Goal: Navigation & Orientation: Go to known website

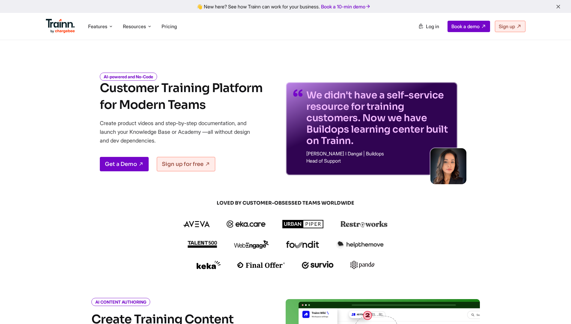
click at [430, 27] on span "Log in" at bounding box center [432, 26] width 13 height 6
click at [430, 32] on ul "Product Videos Guides Knowledge Hub LMS Platform Usecases Customer Education Cu…" at bounding box center [406, 26] width 240 height 11
click at [429, 31] on link "Log in" at bounding box center [428, 26] width 28 height 11
click at [426, 27] on span "Log in" at bounding box center [432, 26] width 13 height 6
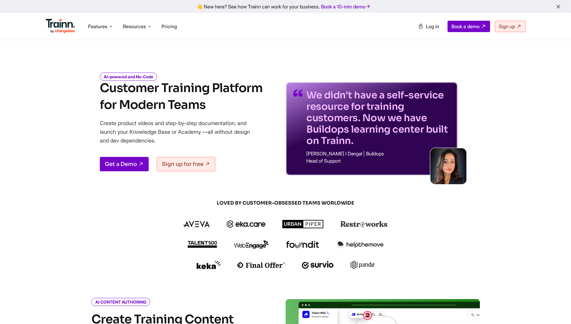
drag, startPoint x: 108, startPoint y: 1, endPoint x: 117, endPoint y: 16, distance: 17.1
click at [108, 1] on div "👋 New here? See how Trainn can work for your business. Book a 10-min demo" at bounding box center [285, 6] width 571 height 13
